Goal: Browse casually: Explore the website without a specific task or goal

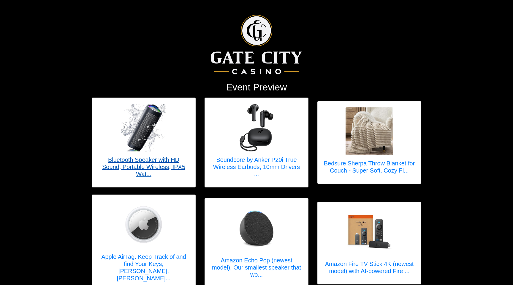
click at [149, 164] on h5 "Bluetooth Speaker with HD Sound, Portable Wireless, IPX5 Wat..." at bounding box center [144, 166] width 92 height 21
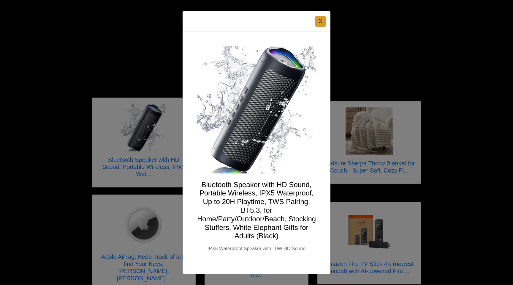
click at [258, 194] on h4 "Bluetooth Speaker with HD Sound, Portable Wireless, IPX5 Waterproof, Up to 20H …" at bounding box center [256, 210] width 119 height 60
drag, startPoint x: 321, startPoint y: 21, endPoint x: 308, endPoint y: 108, distance: 87.7
click at [321, 22] on button "X" at bounding box center [321, 21] width 10 height 11
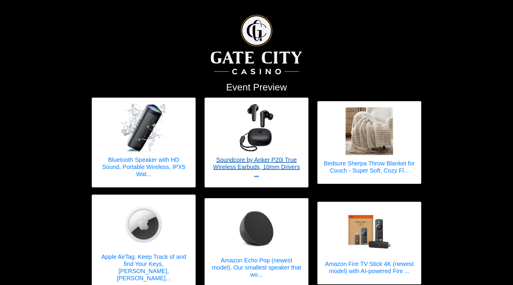
click at [274, 168] on h5 "Soundcore by Anker P20i True Wireless Earbuds, 10mm Drivers ..." at bounding box center [257, 166] width 92 height 21
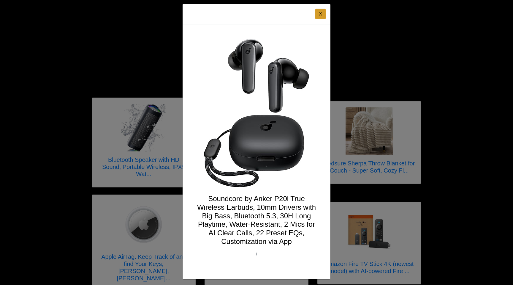
click at [279, 225] on h4 "Soundcore by Anker P20i True Wireless Earbuds, 10mm Drivers with Big Bass, Blue…" at bounding box center [256, 219] width 119 height 51
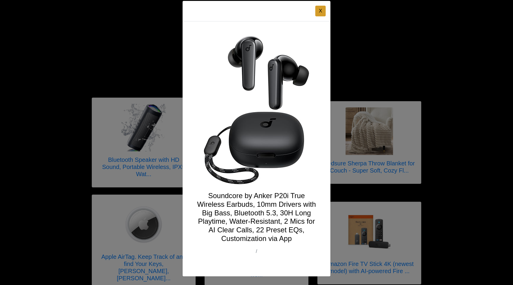
click at [279, 224] on h4 "Soundcore by Anker P20i True Wireless Earbuds, 10mm Drivers with Big Bass, Blue…" at bounding box center [256, 216] width 119 height 51
drag, startPoint x: 321, startPoint y: 12, endPoint x: 309, endPoint y: 12, distance: 11.6
click at [321, 12] on button "X" at bounding box center [321, 11] width 10 height 11
